Goal: Register for event/course

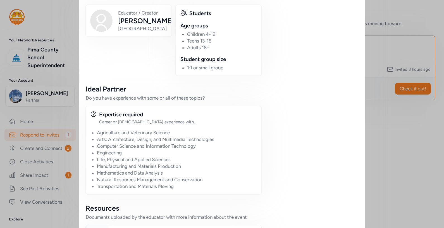
scroll to position [320, 0]
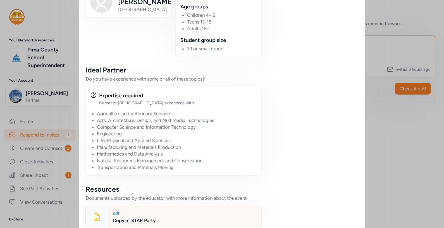
click at [129, 206] on div "pdf Copy of STAR Party" at bounding box center [184, 217] width 153 height 22
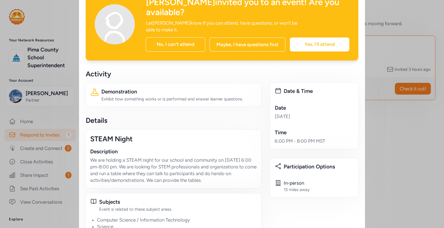
scroll to position [0, 0]
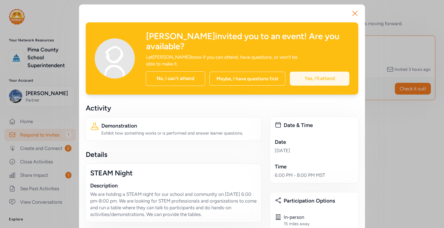
click at [317, 72] on div "Yes, I'll attend" at bounding box center [319, 79] width 59 height 14
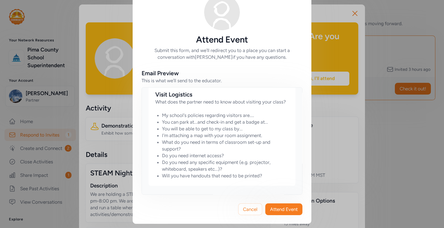
scroll to position [293, 0]
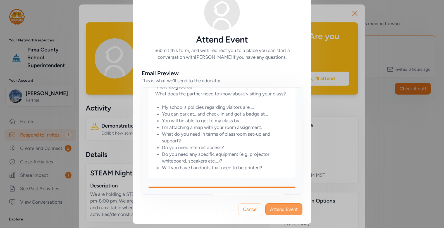
click at [273, 211] on span "Attend Event" at bounding box center [284, 209] width 28 height 7
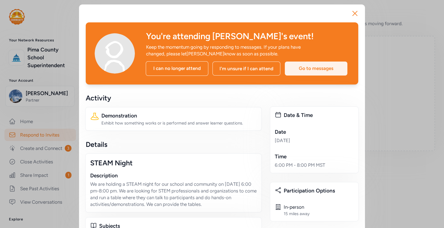
click at [305, 68] on div "Go to messages" at bounding box center [316, 68] width 63 height 14
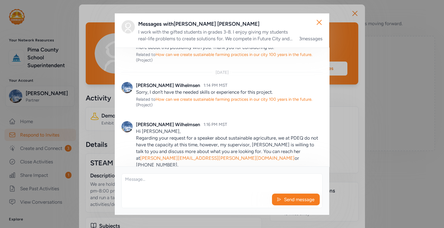
scroll to position [76, 0]
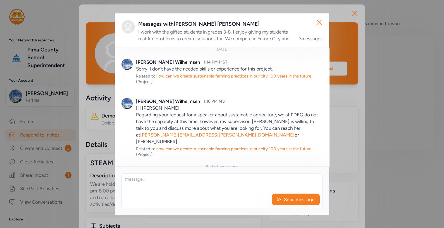
click at [128, 180] on textarea at bounding box center [222, 182] width 201 height 18
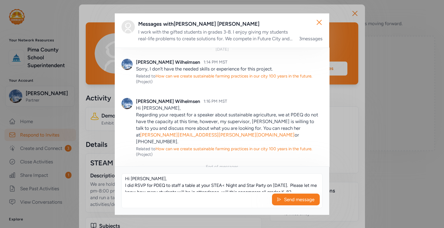
scroll to position [0, 0]
click at [225, 185] on textarea "Hi [PERSON_NAME], I did RSVP for PDEQ to staff a table at your STEA< Night and …" at bounding box center [222, 182] width 201 height 18
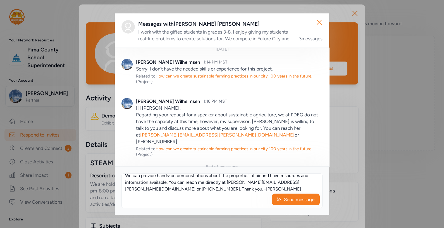
scroll to position [37, 0]
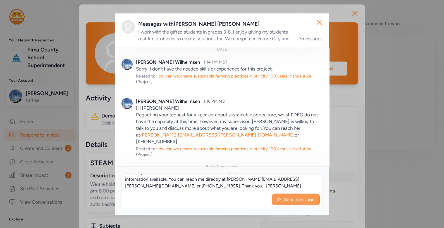
type textarea "Hi [PERSON_NAME], I did RSVP for PDEQ to staff a table at your STEAM Night and …"
click at [301, 199] on span "Send message" at bounding box center [300, 199] width 32 height 7
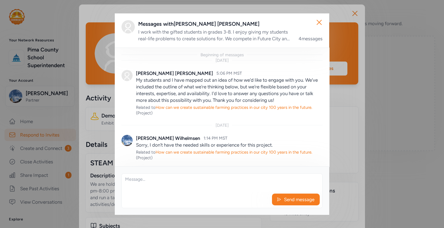
scroll to position [154, 0]
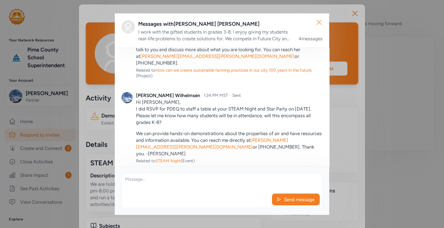
click at [318, 19] on icon "button" at bounding box center [319, 22] width 9 height 9
